Goal: Task Accomplishment & Management: Manage account settings

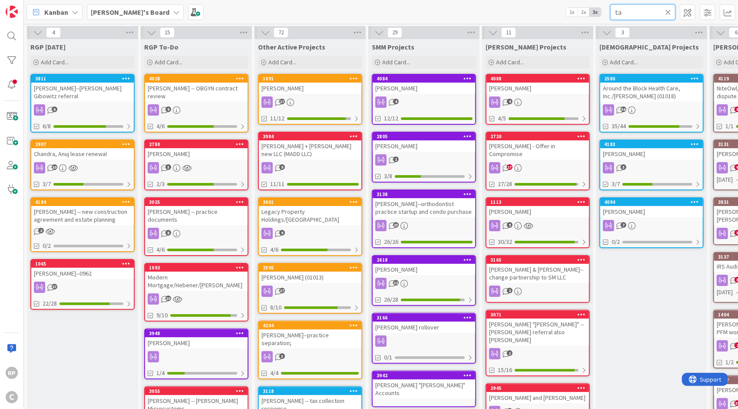
click at [634, 10] on input "ta" at bounding box center [642, 12] width 65 height 16
type input "tax"
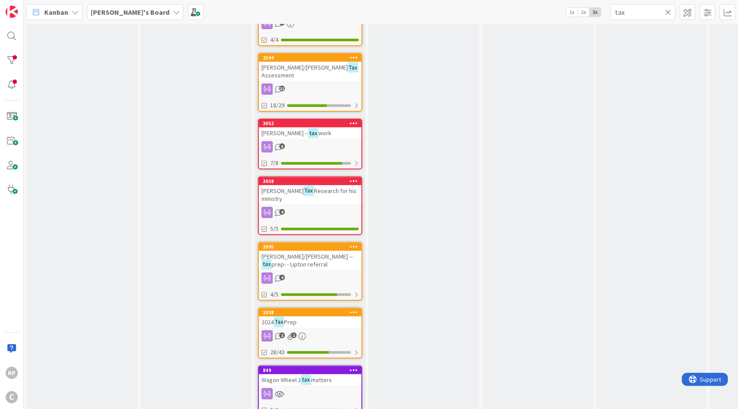
scroll to position [177, 0]
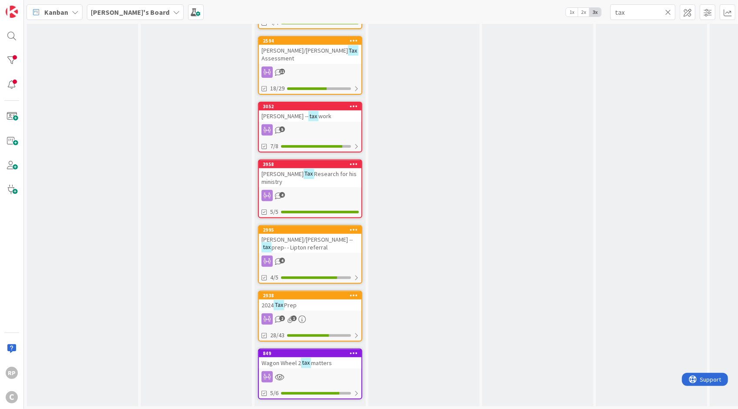
drag, startPoint x: 475, startPoint y: 397, endPoint x: 543, endPoint y: 407, distance: 69.0
click at [543, 407] on div "0 RGP [DATE] Add Card... 0 RGP To-Do Add Card... 8 Other Active Projects Add Ca…" at bounding box center [381, 216] width 714 height 385
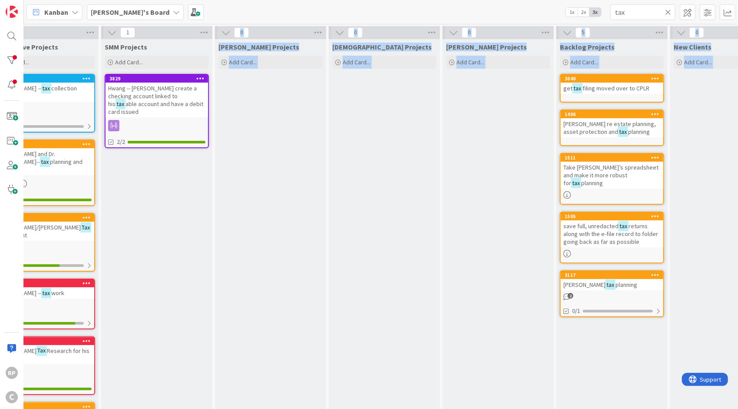
scroll to position [0, 276]
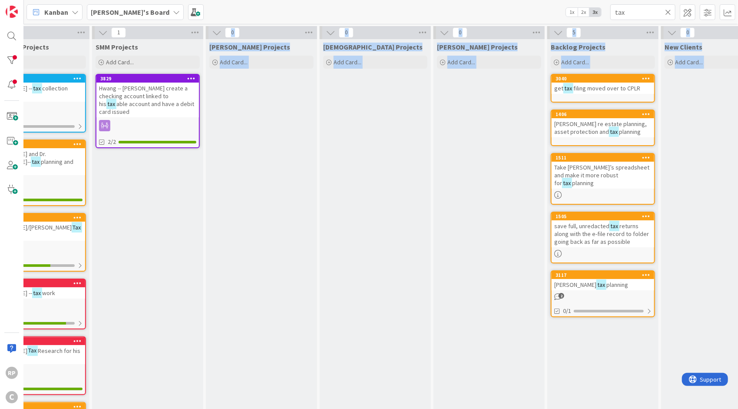
click at [569, 62] on span "Add Card..." at bounding box center [575, 62] width 28 height 8
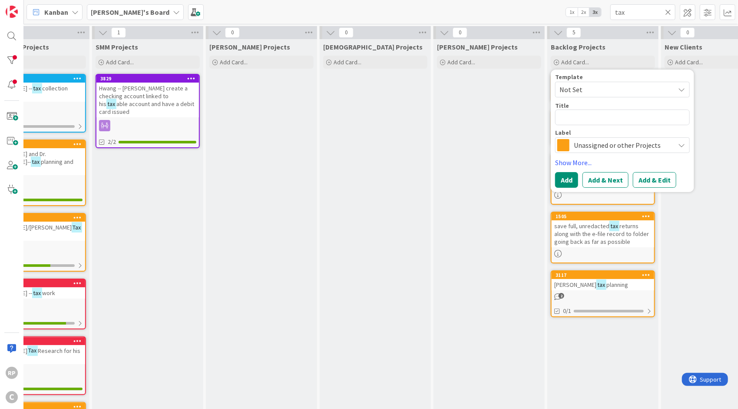
type textarea "x"
type textarea "M"
type textarea "x"
type textarea "Me"
type textarea "x"
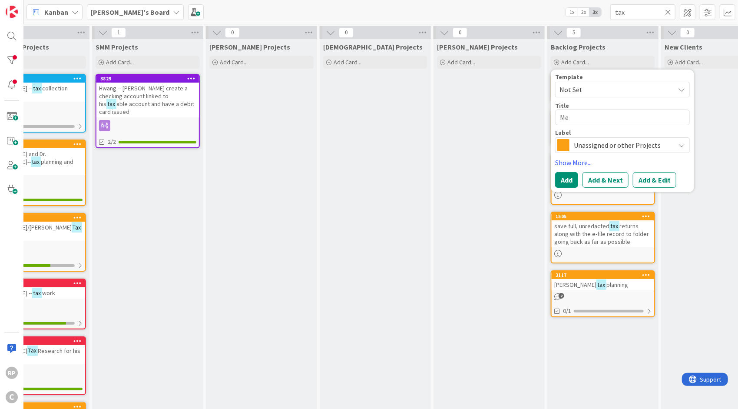
type textarea "[PERSON_NAME]"
type textarea "x"
type textarea "[PERSON_NAME]"
type textarea "x"
type textarea "[PERSON_NAME]"
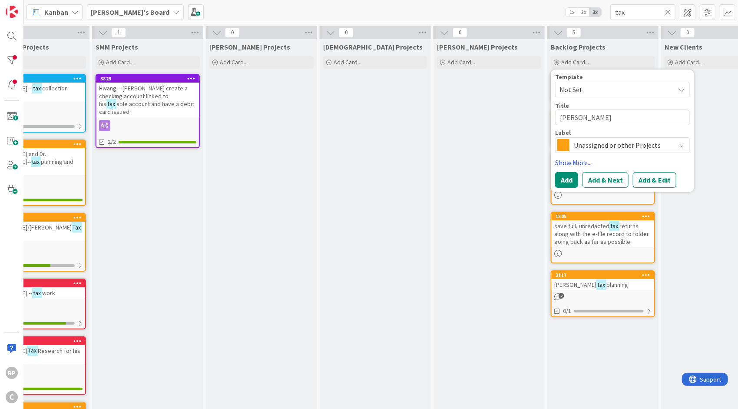
type textarea "x"
type textarea "[PERSON_NAME]"
type textarea "x"
type textarea "[PERSON_NAME]"
type textarea "x"
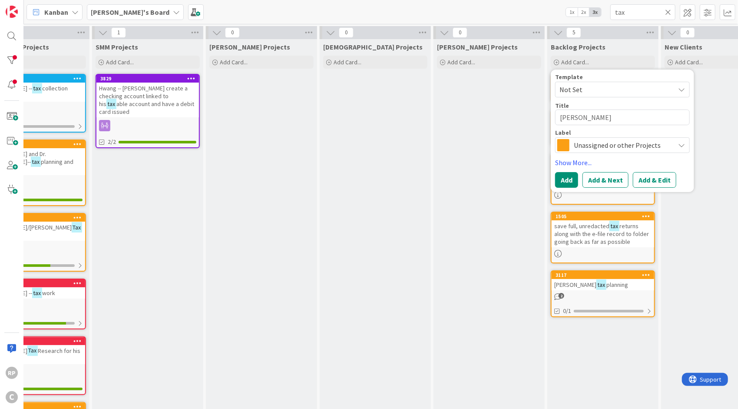
type textarea "[PERSON_NAME]"
type textarea "x"
type textarea "[PERSON_NAME]"
type textarea "x"
type textarea "[PERSON_NAME]"
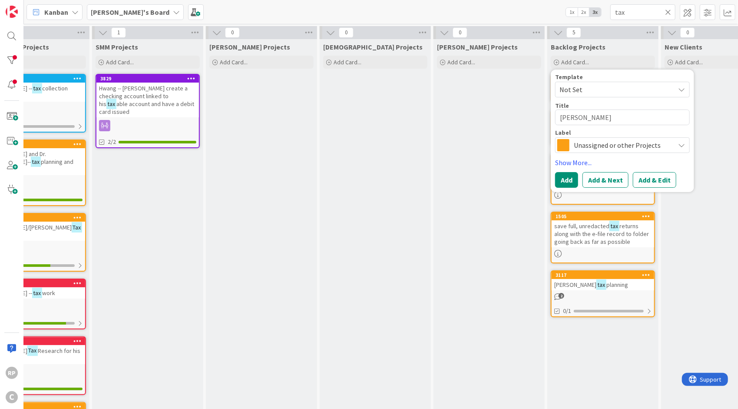
type textarea "x"
type textarea "[PERSON_NAME]"
type textarea "x"
type textarea "[PERSON_NAME] a"
type textarea "x"
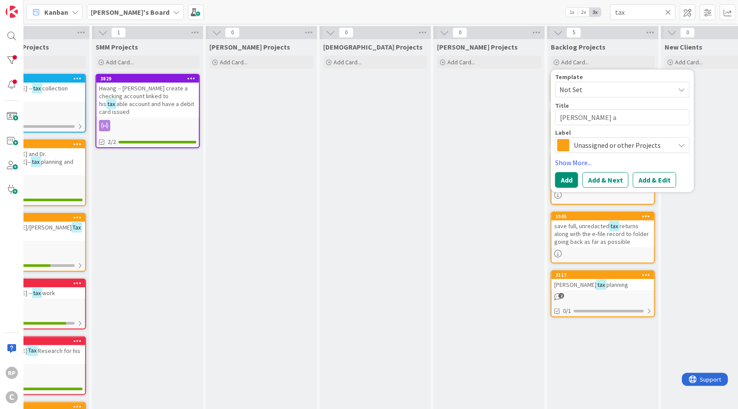
type textarea "[PERSON_NAME] an"
type textarea "x"
type textarea "[PERSON_NAME] and"
type textarea "x"
type textarea "[PERSON_NAME] and"
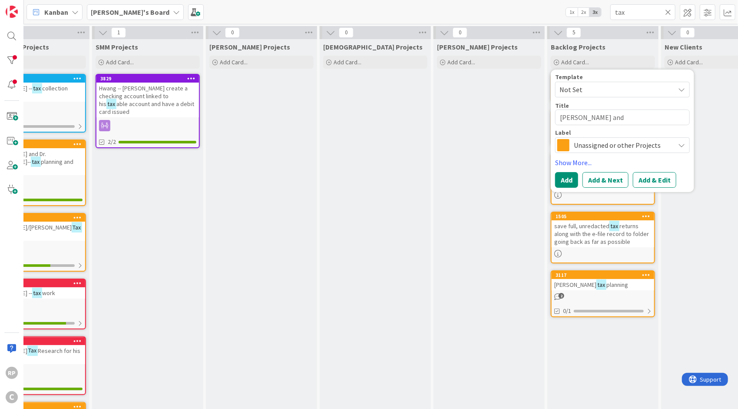
type textarea "x"
type textarea "[PERSON_NAME] and B"
type textarea "x"
type textarea "[PERSON_NAME] and [PERSON_NAME]"
type textarea "x"
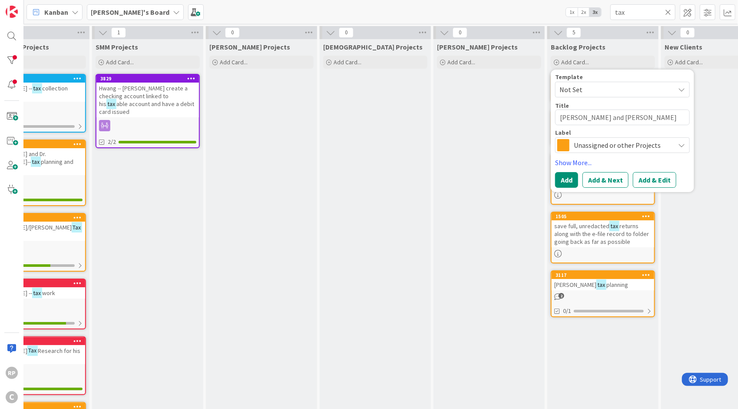
type textarea "[PERSON_NAME] and [PERSON_NAME]"
type textarea "x"
type textarea "[PERSON_NAME] and [PERSON_NAME]"
type textarea "x"
type textarea "[PERSON_NAME] and [PERSON_NAME]"
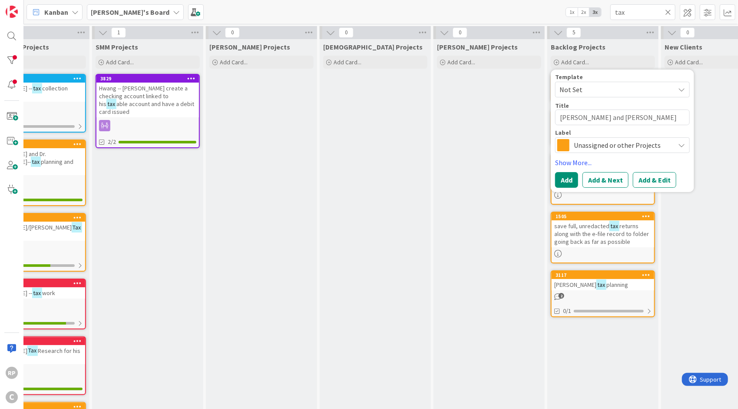
type textarea "x"
type textarea "[PERSON_NAME] and [PERSON_NAME]"
type textarea "x"
type textarea "[PERSON_NAME] and [PERSON_NAME] t"
type textarea "x"
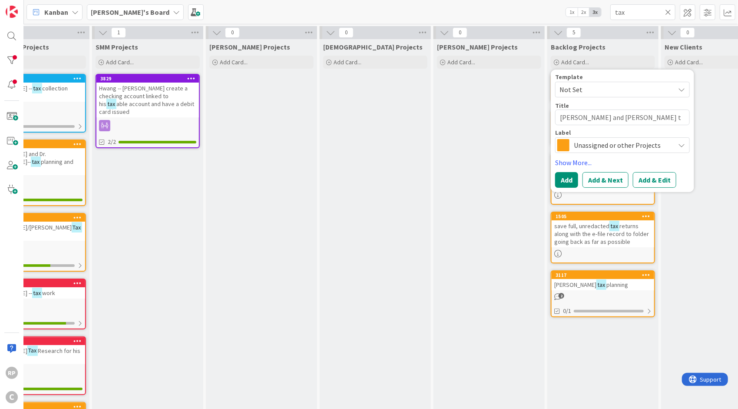
type textarea "[PERSON_NAME] and [PERSON_NAME] ta"
type textarea "x"
type textarea "[PERSON_NAME] and [PERSON_NAME] tax"
type textarea "x"
type textarea "[PERSON_NAME] and [PERSON_NAME] ta"
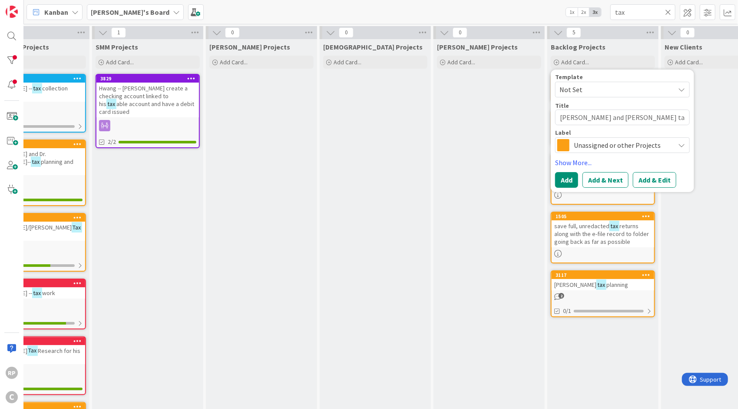
type textarea "x"
type textarea "[PERSON_NAME] and [PERSON_NAME] tax"
type textarea "x"
type textarea "[PERSON_NAME] and [PERSON_NAME] tax p"
type textarea "x"
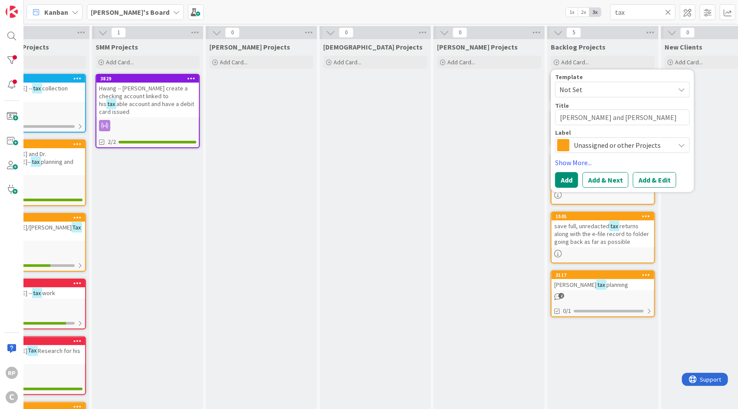
type textarea "[PERSON_NAME] and [PERSON_NAME] tax"
type textarea "x"
type textarea "[PERSON_NAME] and [PERSON_NAME] tax p"
type textarea "x"
type textarea "[PERSON_NAME] and [PERSON_NAME] tax pr"
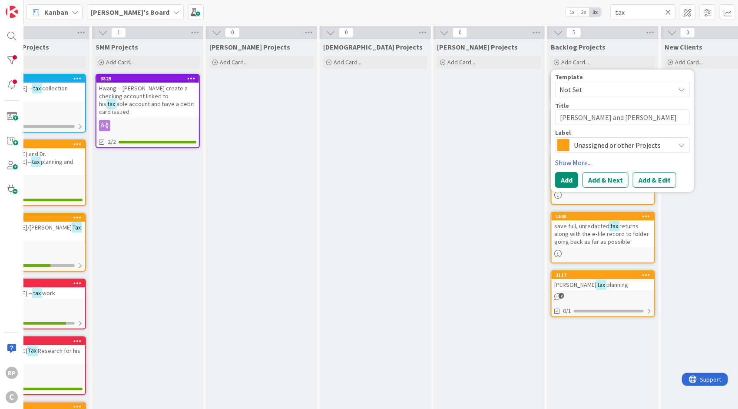
type textarea "x"
type textarea "[PERSON_NAME] and [PERSON_NAME] tax pre"
type textarea "x"
type textarea "[PERSON_NAME] and [PERSON_NAME] tax prep"
type textarea "x"
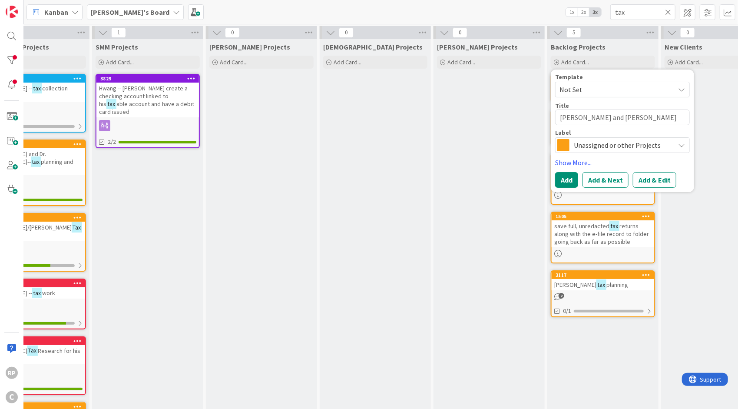
type textarea "[PERSON_NAME] and [PERSON_NAME] tax prep"
type textarea "x"
type textarea "[PERSON_NAME] and [PERSON_NAME] tax prep fo"
type textarea "x"
type textarea "[PERSON_NAME] and [PERSON_NAME] tax prep for"
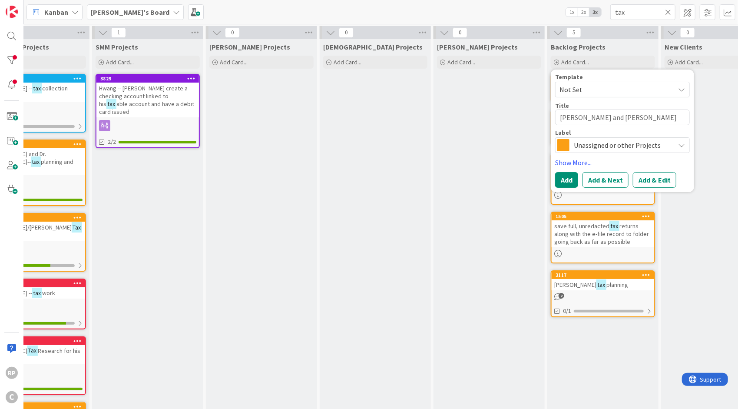
type textarea "x"
type textarea "[PERSON_NAME] and [PERSON_NAME] tax prep for"
type textarea "x"
type textarea "[PERSON_NAME] and [PERSON_NAME] tax prep for 2"
type textarea "x"
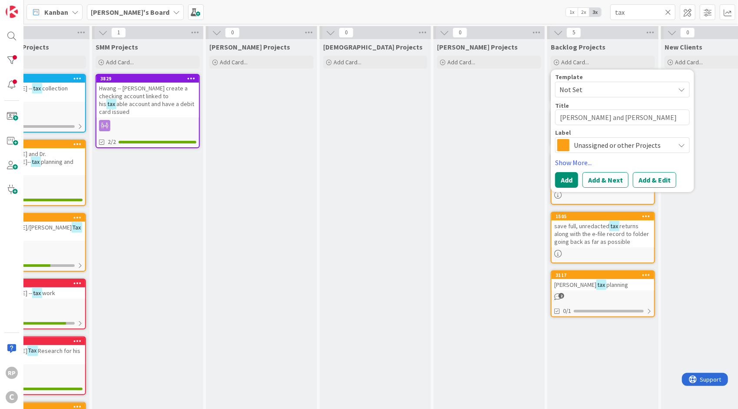
type textarea "[PERSON_NAME] and [PERSON_NAME] tax prep for 2-0"
type textarea "x"
type textarea "[PERSON_NAME] and [PERSON_NAME] tax prep for 2-02"
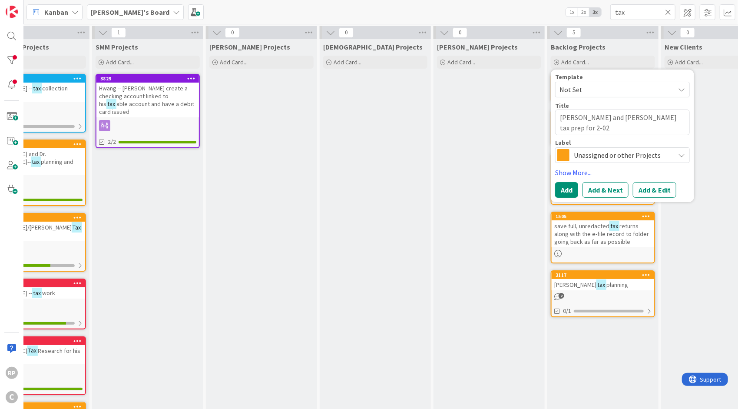
type textarea "x"
type textarea "[PERSON_NAME] and [PERSON_NAME] tax prep for 2-0"
type textarea "x"
type textarea "[PERSON_NAME] and [PERSON_NAME] tax prep for 2-"
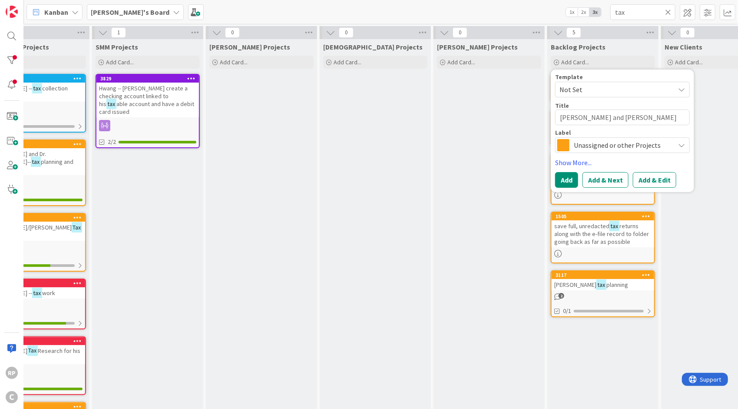
type textarea "x"
type textarea "[PERSON_NAME] and [PERSON_NAME] tax prep for 2"
type textarea "x"
type textarea "[PERSON_NAME] and [PERSON_NAME] tax prep for 20"
type textarea "x"
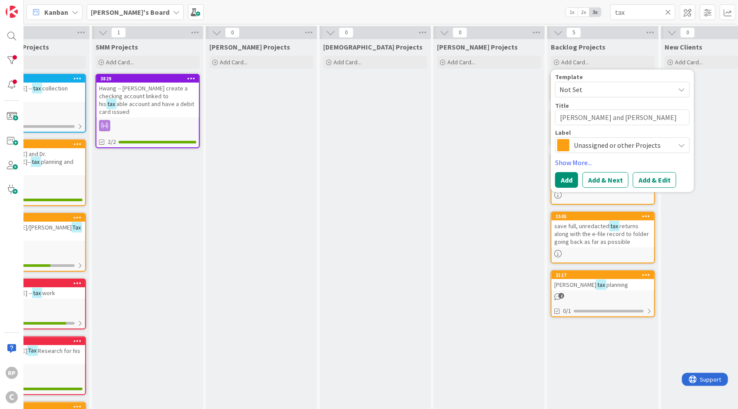
type textarea "[PERSON_NAME] and [PERSON_NAME] tax prep for 202"
type textarea "x"
type textarea "[PERSON_NAME] and [PERSON_NAME] tax prep for 2026"
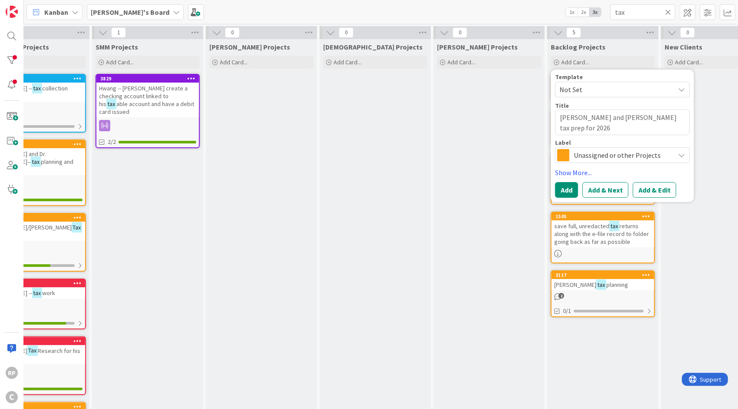
type textarea "x"
type textarea "[PERSON_NAME] and [PERSON_NAME] tax prep for 202"
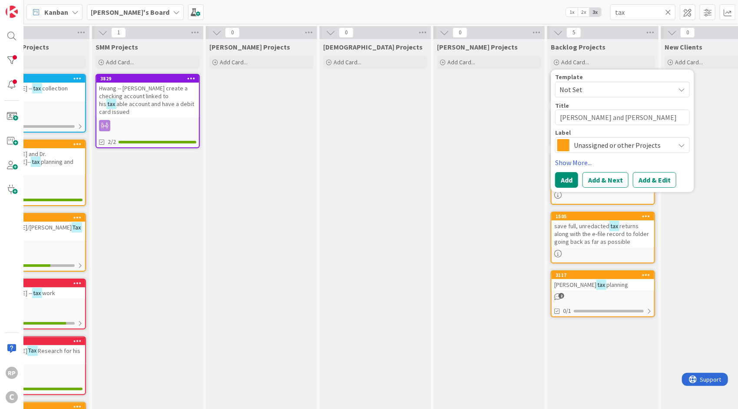
type textarea "x"
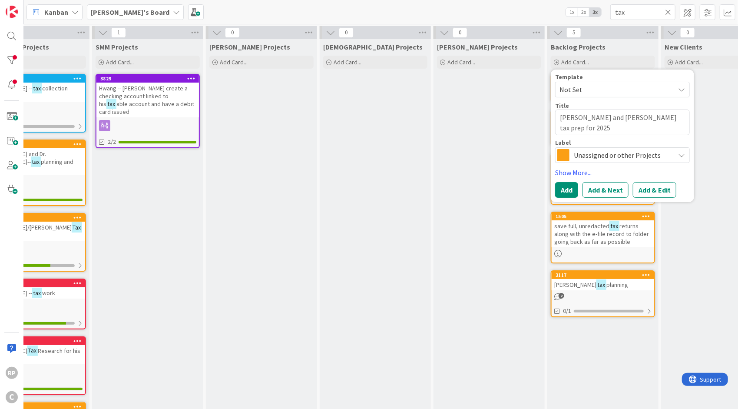
type textarea "[PERSON_NAME] and [PERSON_NAME] tax prep for 2025"
click at [569, 183] on button "Add" at bounding box center [566, 190] width 23 height 16
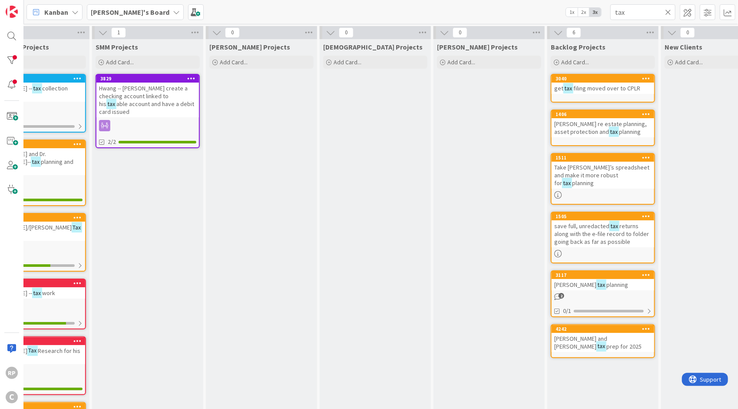
click at [669, 13] on icon at bounding box center [668, 12] width 6 height 8
